Goal: Task Accomplishment & Management: Complete application form

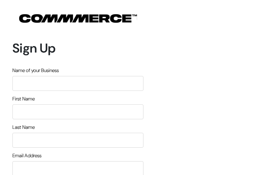
type input "VtdHoZpvvy"
type input "FxvsnKNyC"
type input "AercVbZMLJtlrT"
type input "[EMAIL_ADDRESS][DOMAIN_NAME]"
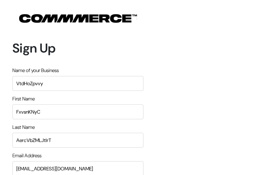
type input "2027000942"
type input "cbazFqGwSwK"
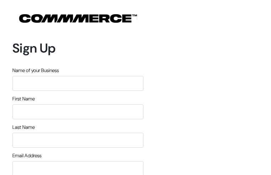
type input "jGqzbMhNDOuVQg"
type input "TLZdBBLqhR"
type input "zQXYkFOAx"
type input "[EMAIL_ADDRESS][DOMAIN_NAME]"
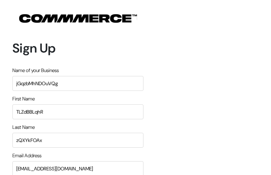
type input "9353211495"
type input "cKejhXiFoVw"
